Goal: Transaction & Acquisition: Purchase product/service

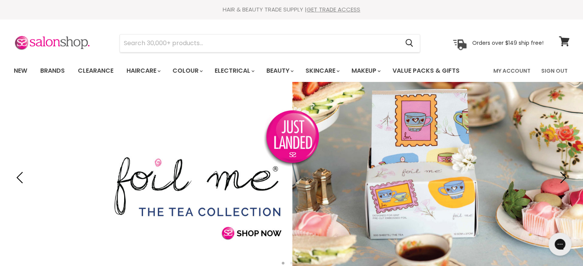
type input "Simplicité She Oak & Lime Everyday Conditioner"
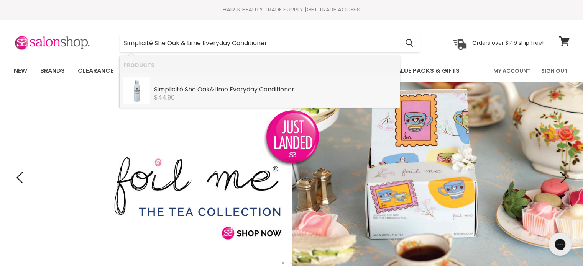
click at [183, 87] on b "Simplicité" at bounding box center [168, 89] width 29 height 9
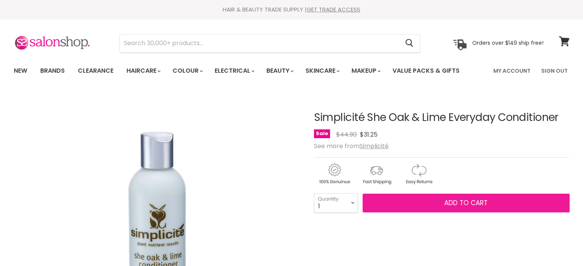
click at [476, 199] on span "Add to cart" at bounding box center [465, 202] width 43 height 9
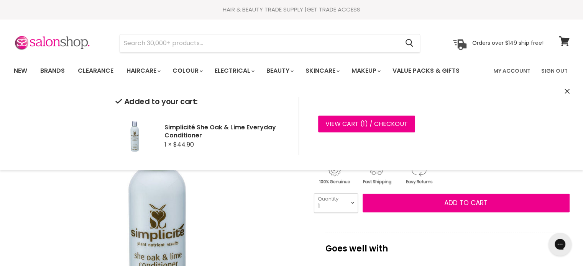
click at [567, 92] on icon "Close" at bounding box center [566, 91] width 5 height 5
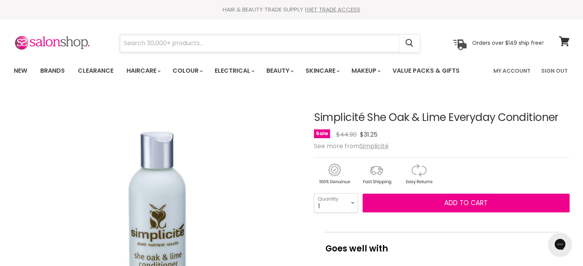
paste input "Simplicité Floral Toning Lotion - Combo/Oily Skin"
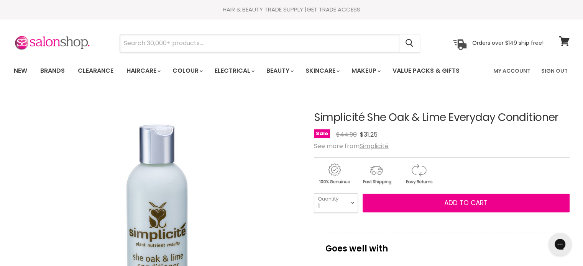
type input "Simplicité Floral Toning Lotion - Combo/Oily Skin"
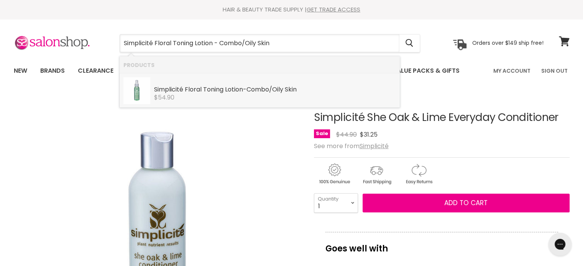
click at [214, 92] on b "Toning" at bounding box center [213, 89] width 20 height 9
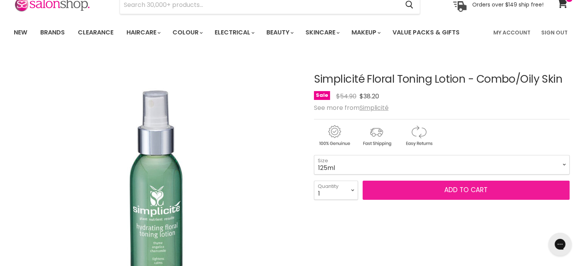
click at [456, 191] on span "Add to cart" at bounding box center [465, 189] width 43 height 9
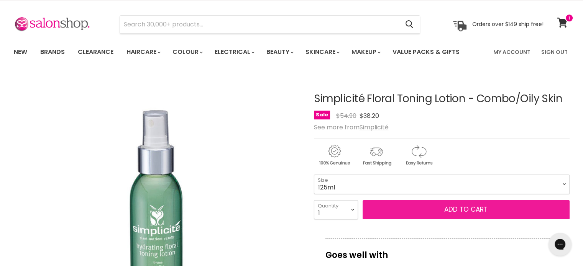
scroll to position [77, 0]
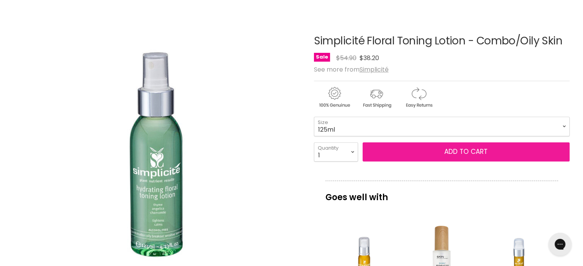
click at [484, 153] on span "Add to cart" at bounding box center [465, 151] width 43 height 9
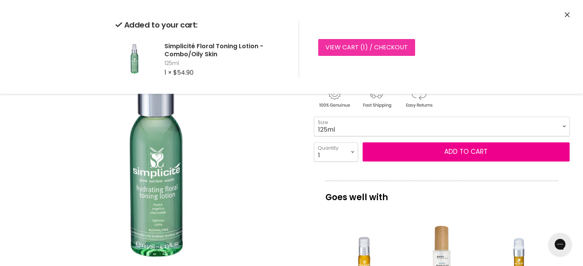
click at [357, 46] on link "View cart ( 1 ) / Checkout" at bounding box center [366, 47] width 97 height 17
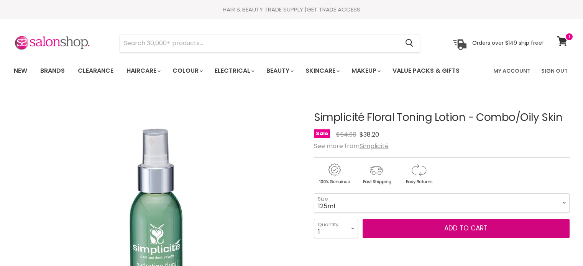
scroll to position [77, 0]
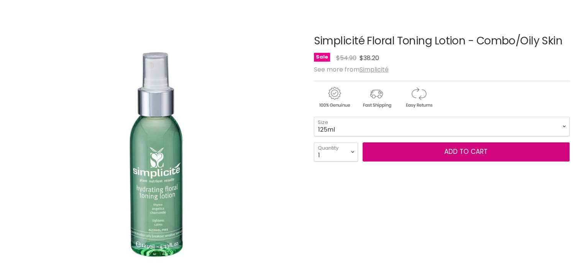
click at [460, 152] on span "Add to cart" at bounding box center [465, 151] width 43 height 9
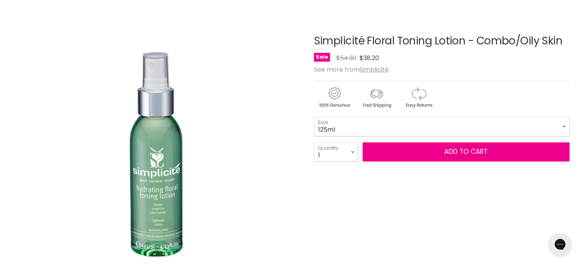
scroll to position [0, 0]
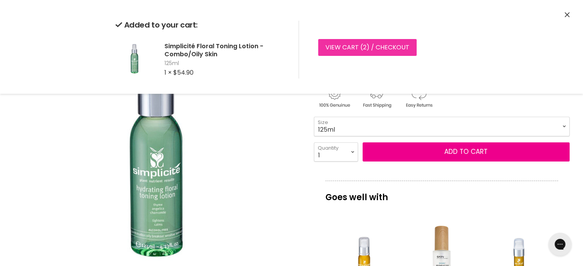
click at [347, 46] on link "View cart ( 2 ) / Checkout" at bounding box center [367, 47] width 98 height 17
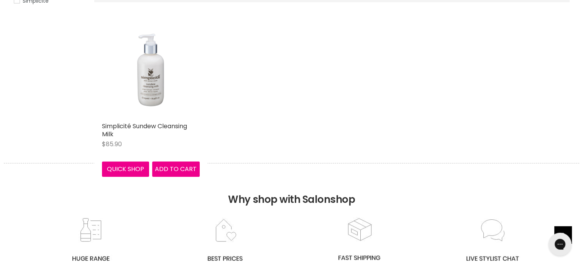
click at [145, 108] on img "Main content" at bounding box center [151, 70] width 98 height 98
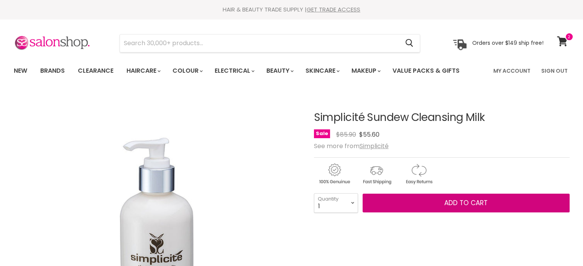
click at [456, 200] on span "Add to cart" at bounding box center [465, 202] width 43 height 9
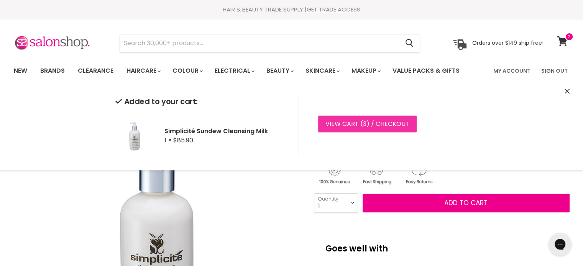
click at [359, 125] on link "View cart ( 3 ) / Checkout" at bounding box center [367, 124] width 98 height 17
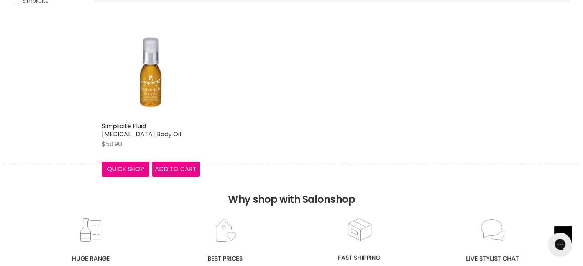
click at [151, 80] on img "Main content" at bounding box center [151, 70] width 98 height 98
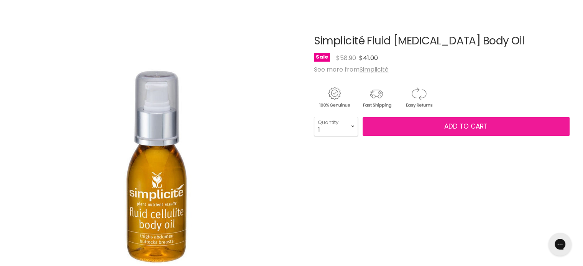
click at [459, 130] on span "Add to cart" at bounding box center [465, 126] width 43 height 9
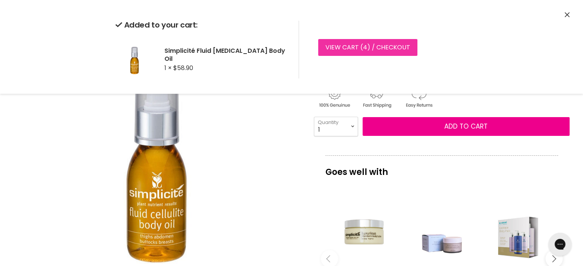
click at [332, 44] on link "View cart ( 4 ) / Checkout" at bounding box center [367, 47] width 99 height 17
